Goal: Task Accomplishment & Management: Manage account settings

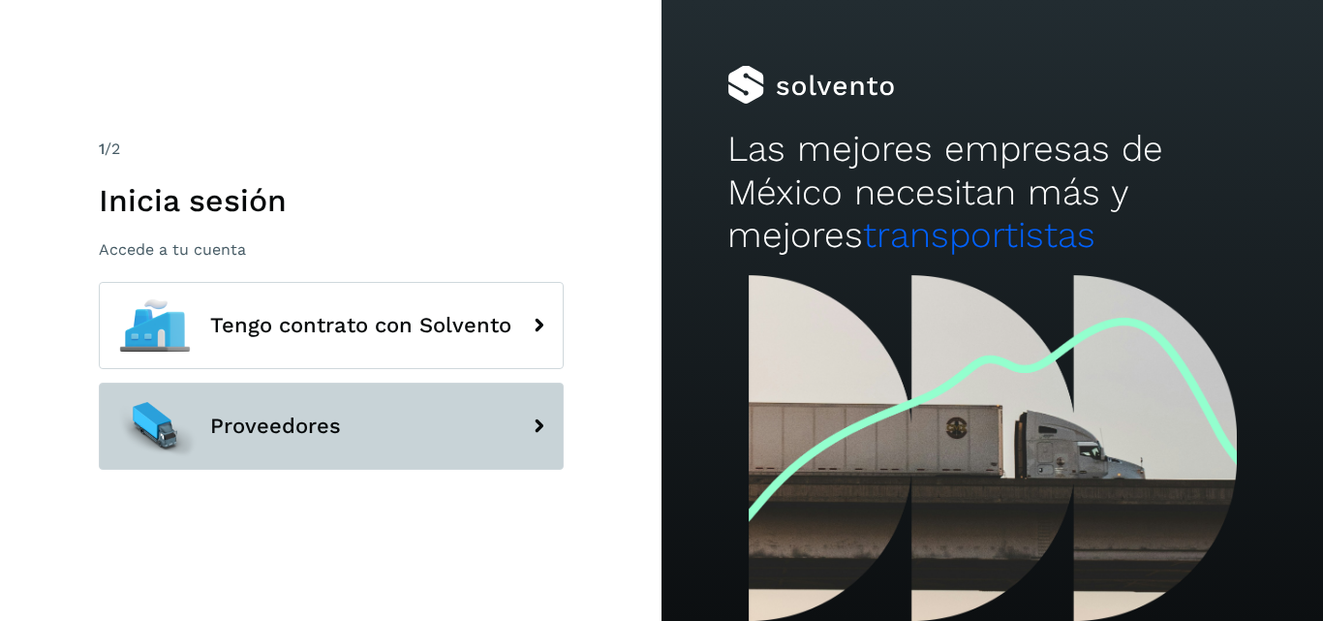
click at [340, 416] on button "Proveedores" at bounding box center [331, 426] width 465 height 87
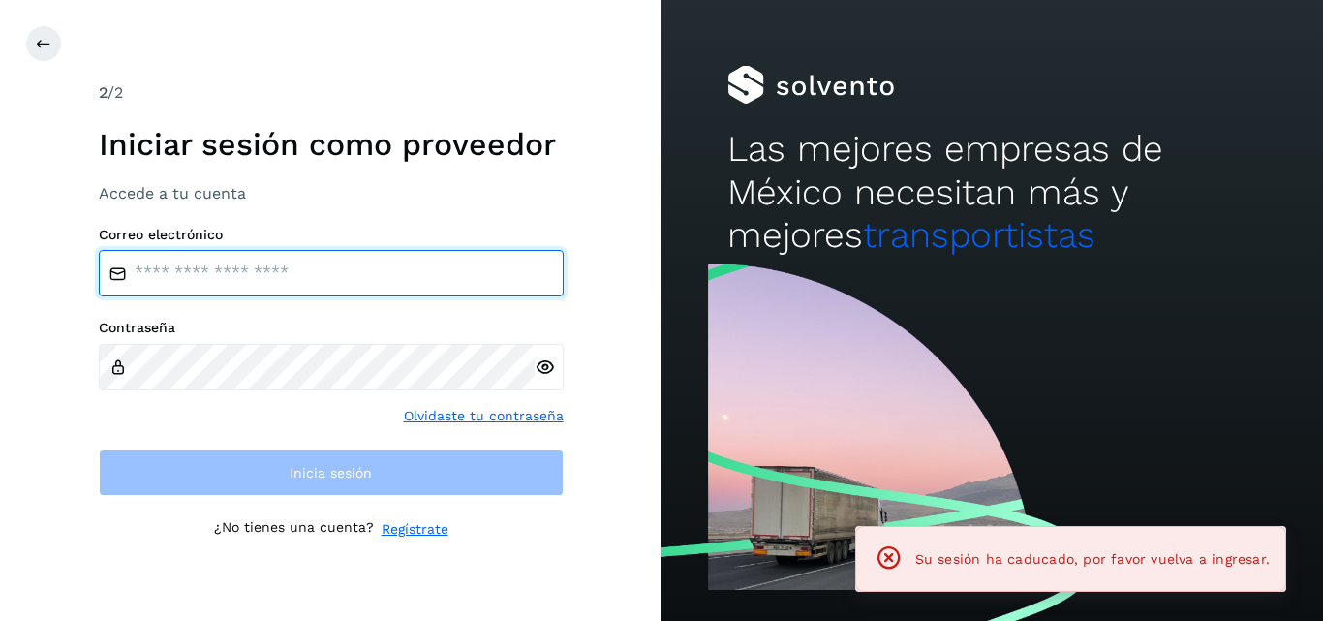
click at [277, 265] on input "email" at bounding box center [331, 273] width 465 height 46
type input "**********"
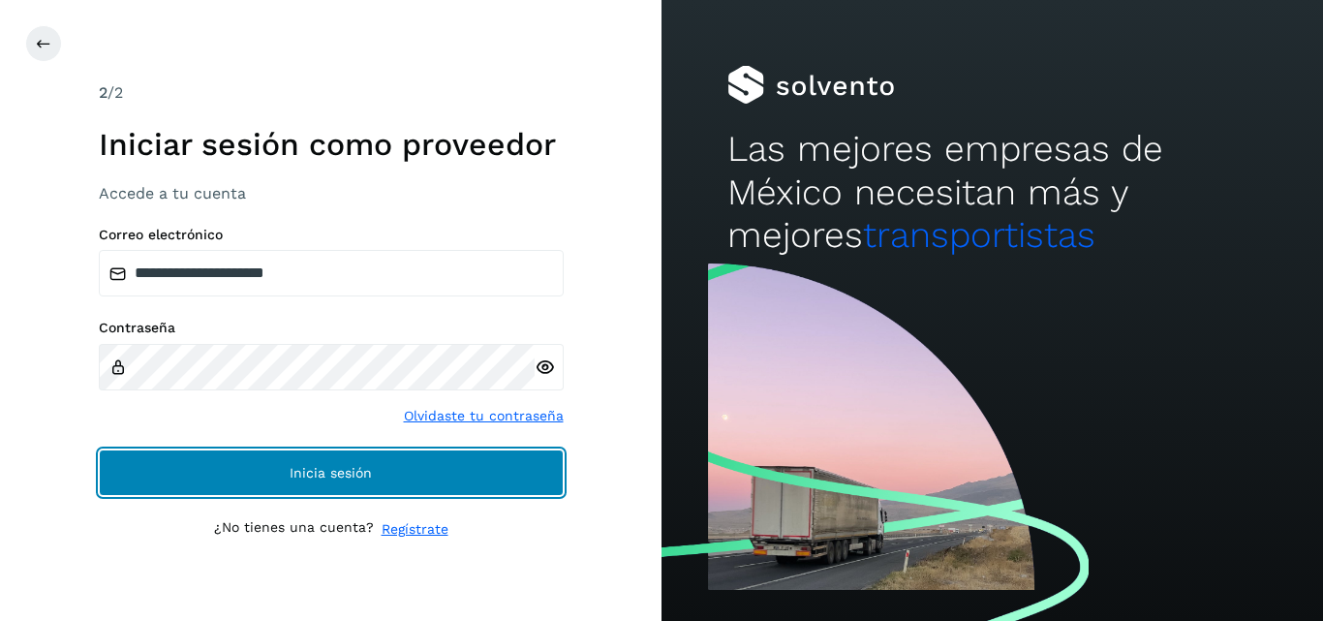
click at [338, 471] on span "Inicia sesión" at bounding box center [331, 473] width 82 height 14
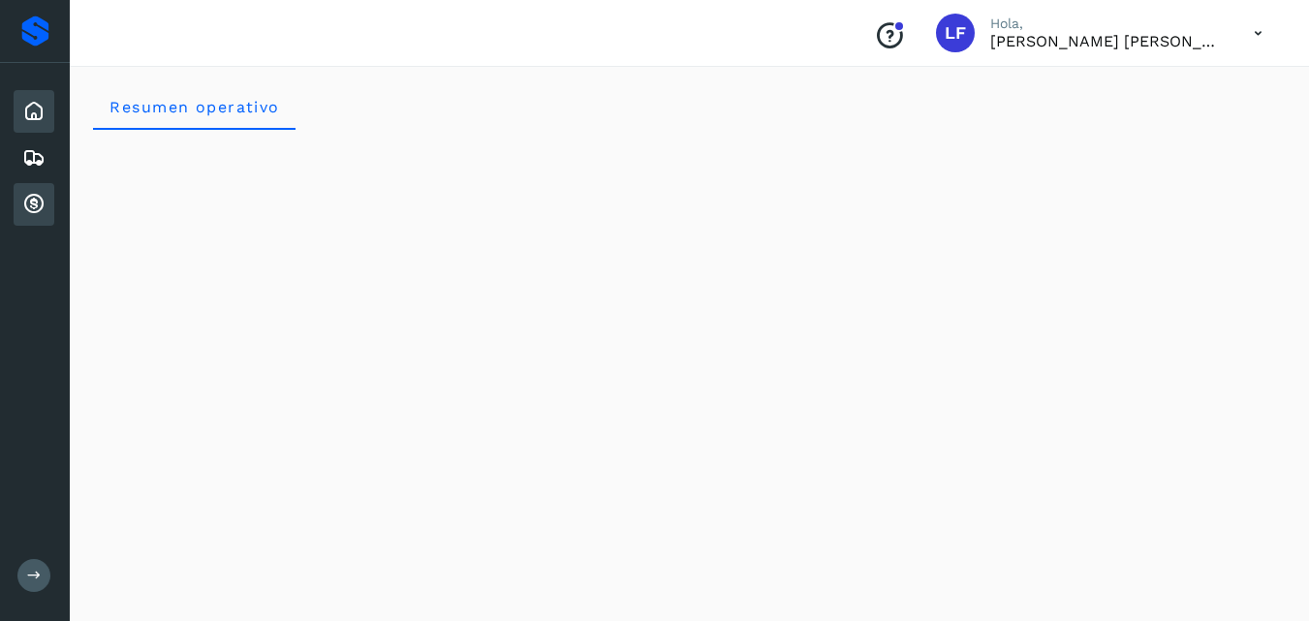
click at [19, 198] on div "Cuentas por cobrar" at bounding box center [34, 204] width 41 height 43
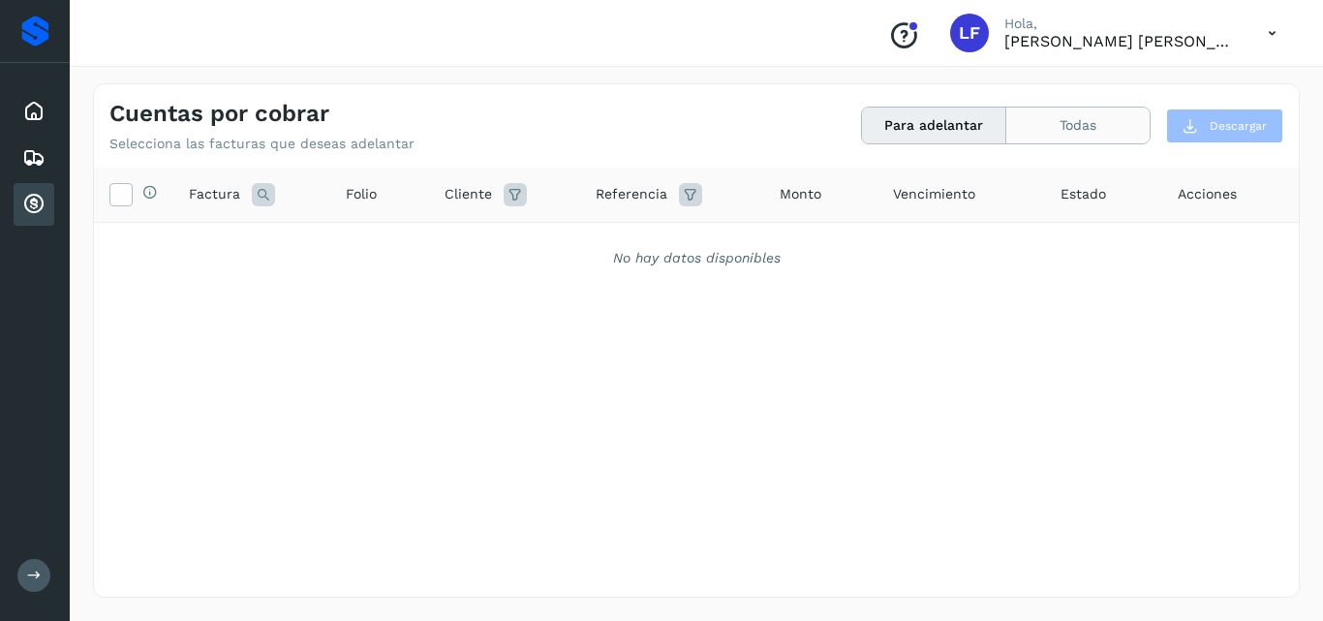
click at [1066, 115] on button "Todas" at bounding box center [1077, 126] width 143 height 36
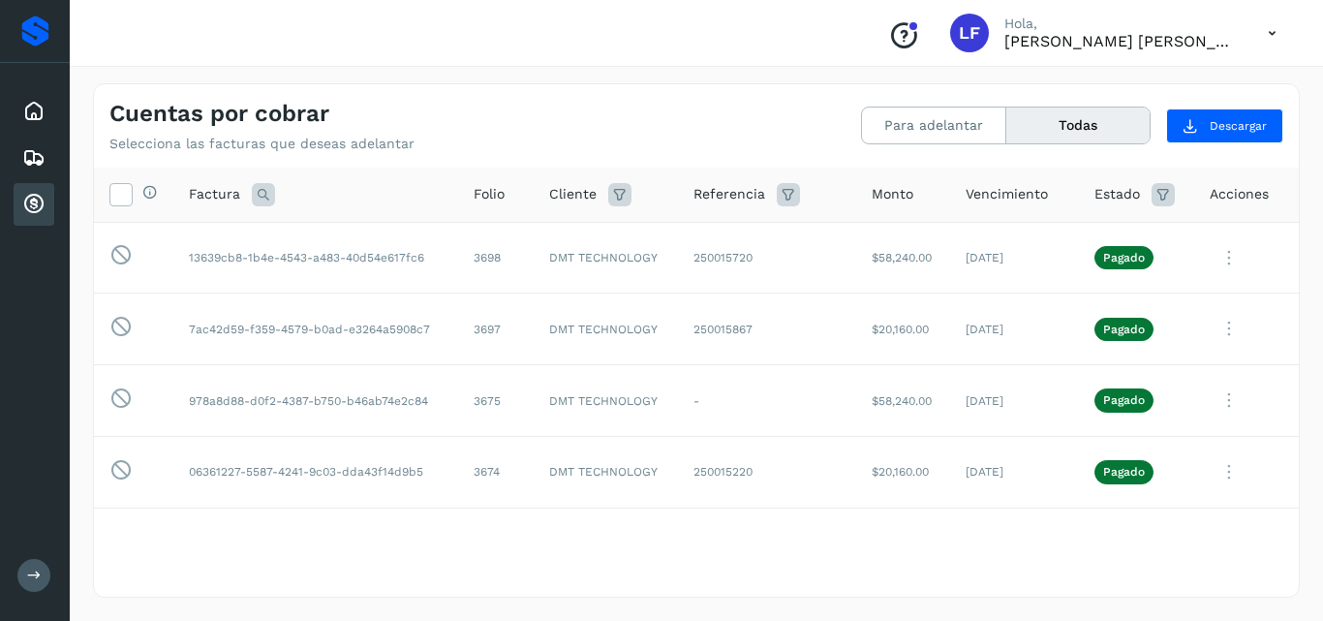
click at [1067, 128] on button "Todas" at bounding box center [1077, 126] width 143 height 36
click at [937, 134] on button "Para adelantar" at bounding box center [934, 126] width 144 height 36
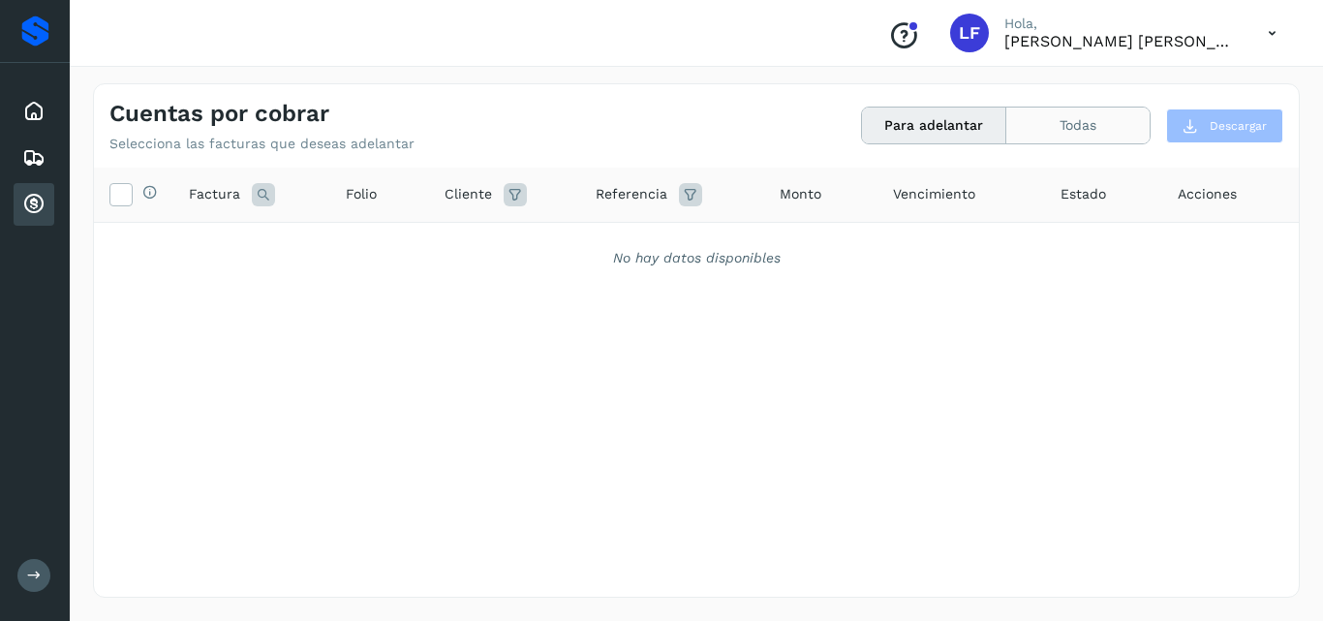
click at [1074, 134] on button "Todas" at bounding box center [1077, 126] width 143 height 36
